Goal: Task Accomplishment & Management: Use online tool/utility

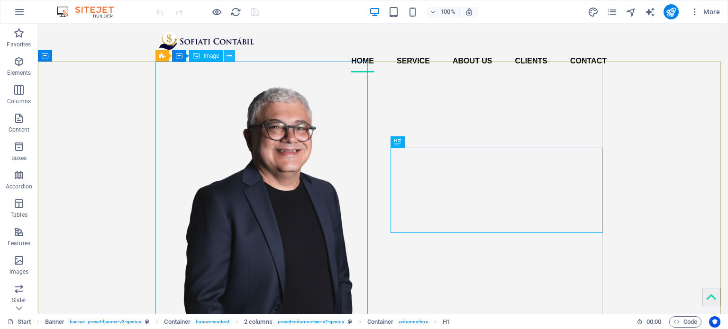
click at [228, 56] on icon at bounding box center [229, 56] width 5 height 10
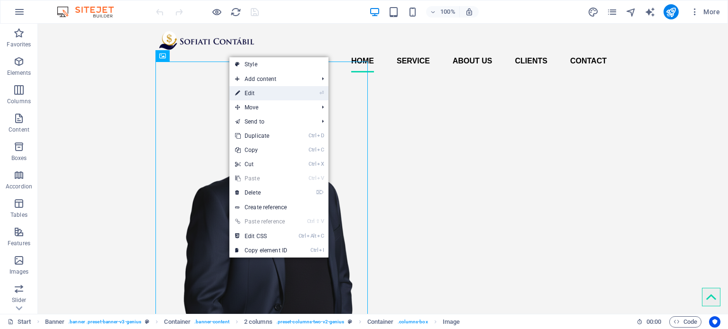
click at [260, 92] on link "⏎ Edit" at bounding box center [261, 93] width 64 height 14
select select "px"
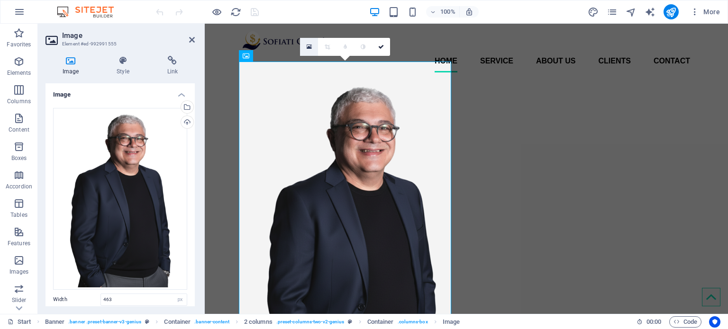
click at [308, 45] on icon at bounding box center [309, 47] width 5 height 7
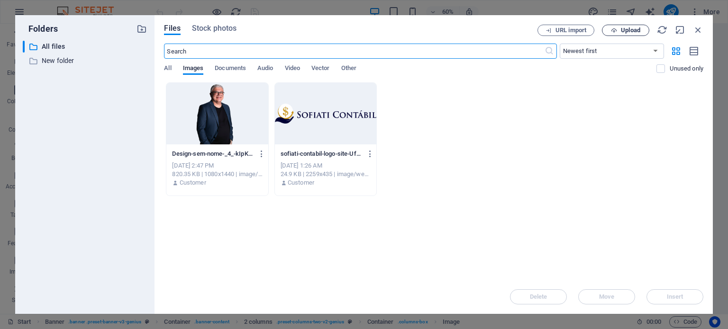
click at [620, 30] on span "Upload" at bounding box center [625, 30] width 39 height 6
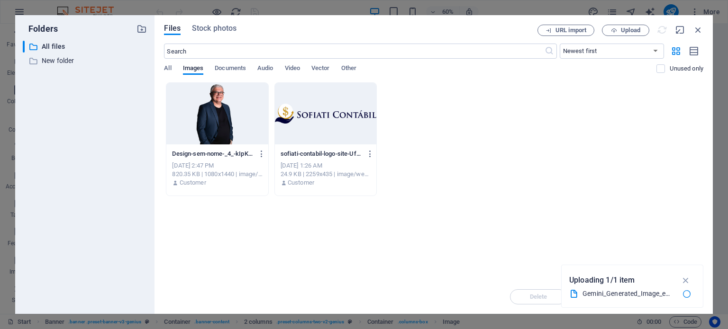
type input "448"
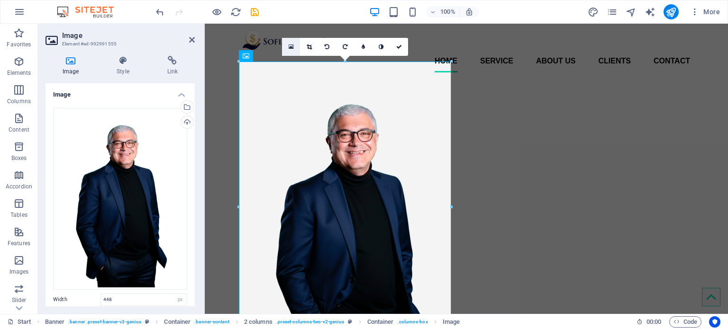
click at [291, 44] on icon at bounding box center [291, 47] width 5 height 7
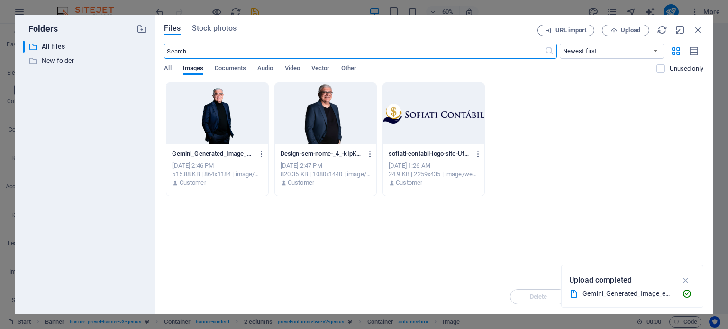
click at [260, 95] on div at bounding box center [216, 114] width 101 height 62
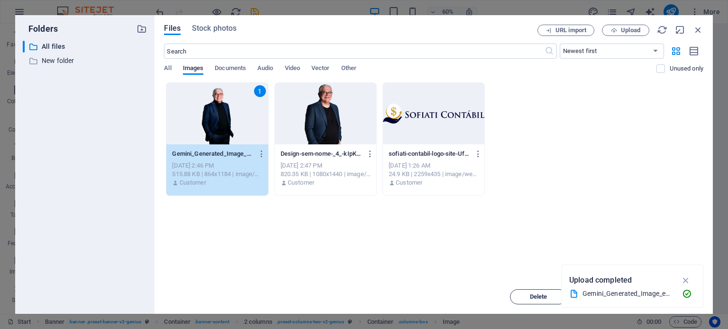
click at [529, 294] on span "Delete" at bounding box center [538, 297] width 48 height 6
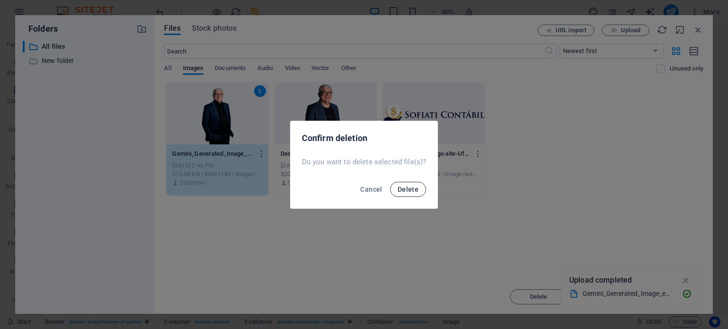
click at [417, 183] on button "Delete" at bounding box center [408, 189] width 36 height 15
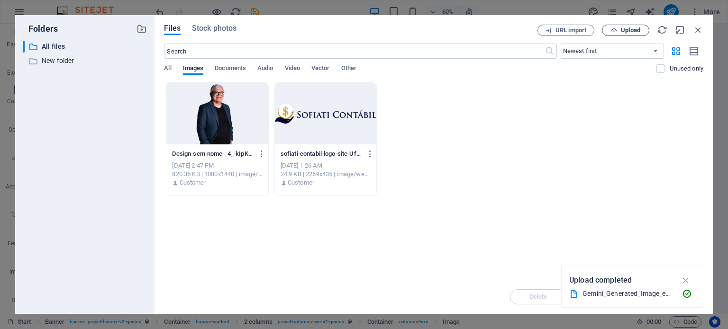
click at [626, 34] on button "Upload" at bounding box center [625, 30] width 47 height 11
click at [633, 28] on span "Upload" at bounding box center [630, 30] width 19 height 6
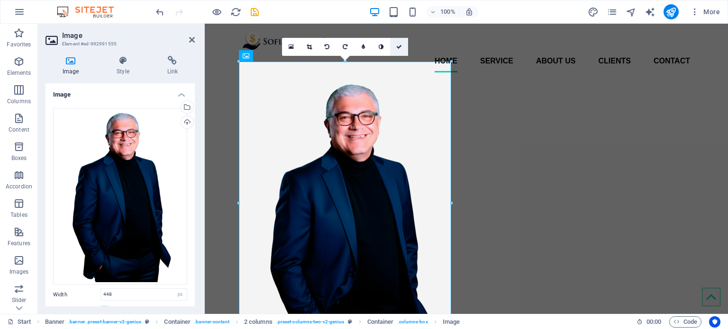
click at [402, 44] on icon at bounding box center [399, 47] width 6 height 6
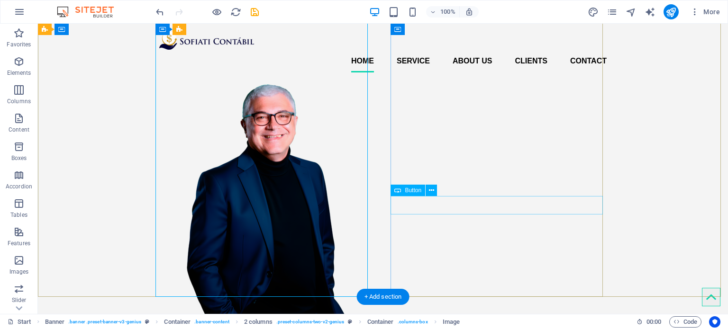
scroll to position [47, 0]
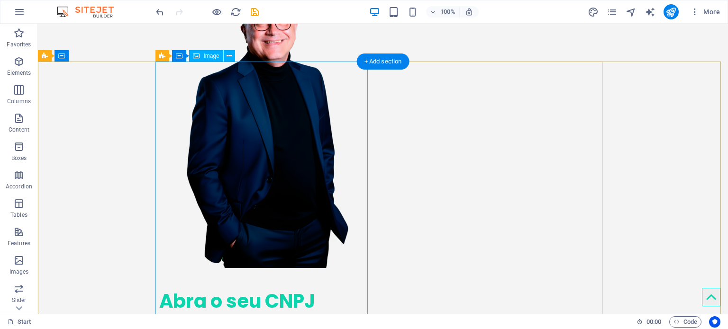
scroll to position [0, 0]
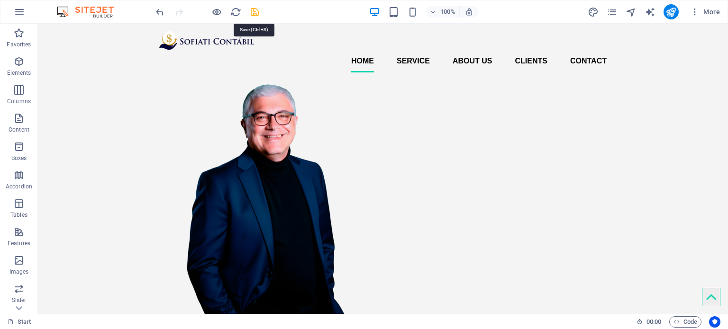
click at [252, 10] on icon "save" at bounding box center [254, 12] width 11 height 11
checkbox input "false"
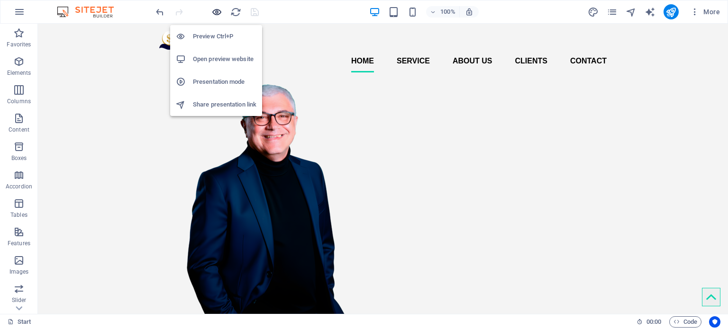
click at [216, 9] on icon "button" at bounding box center [216, 12] width 11 height 11
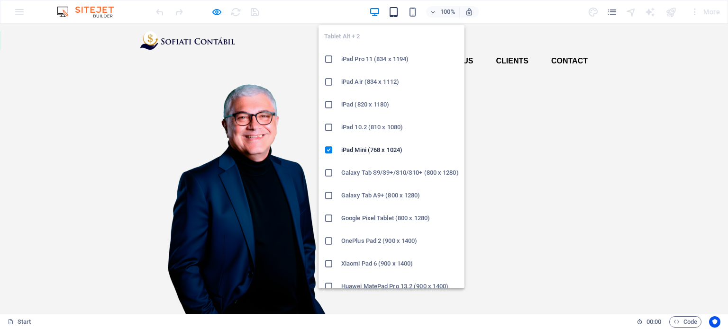
click at [392, 9] on icon "button" at bounding box center [393, 12] width 11 height 11
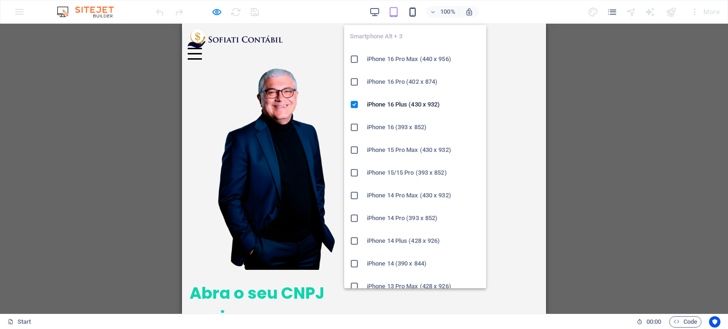
click at [415, 11] on icon "button" at bounding box center [412, 12] width 11 height 11
